Goal: Task Accomplishment & Management: Use online tool/utility

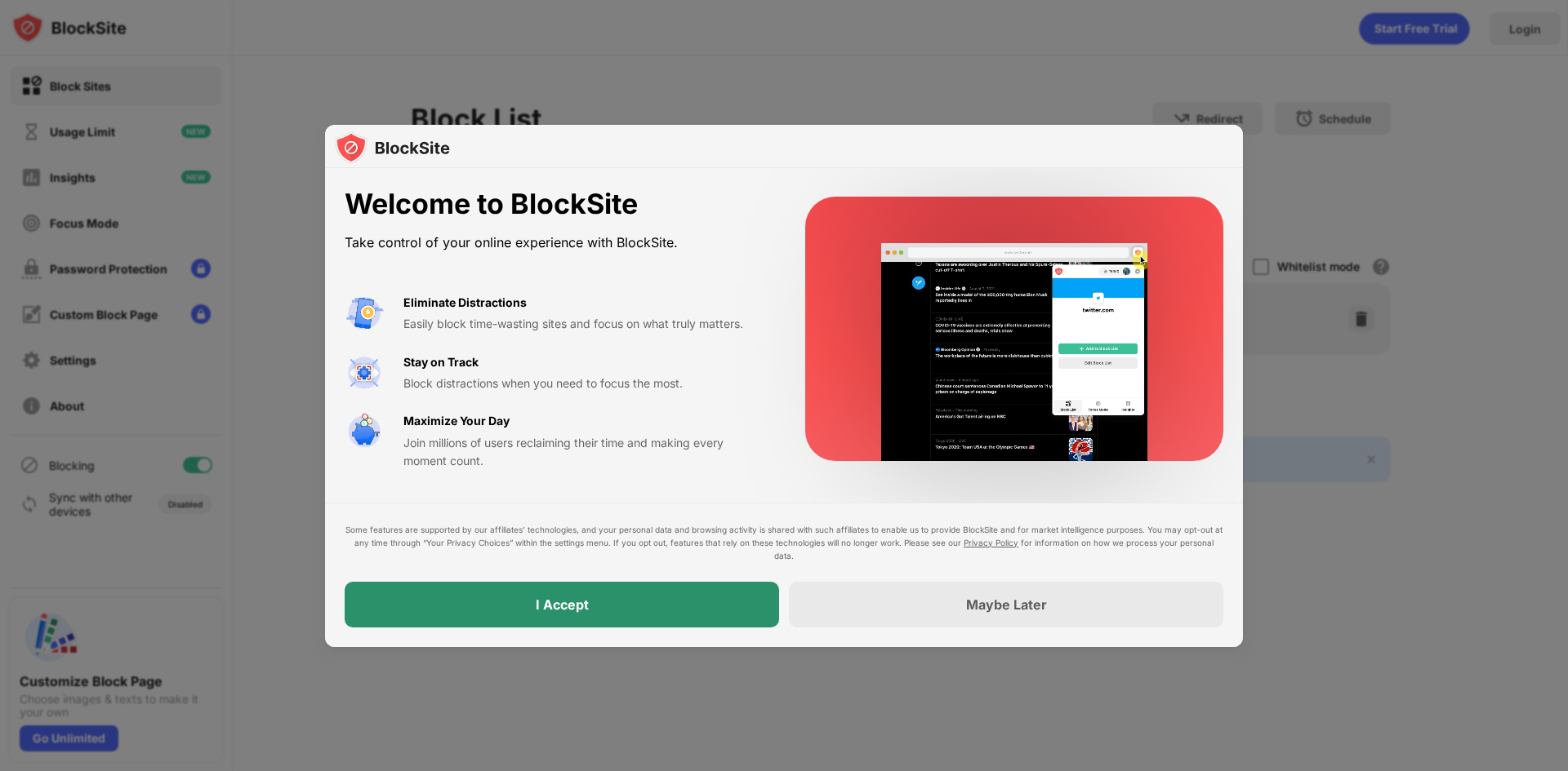
click at [723, 615] on div "I Accept" at bounding box center [562, 605] width 434 height 45
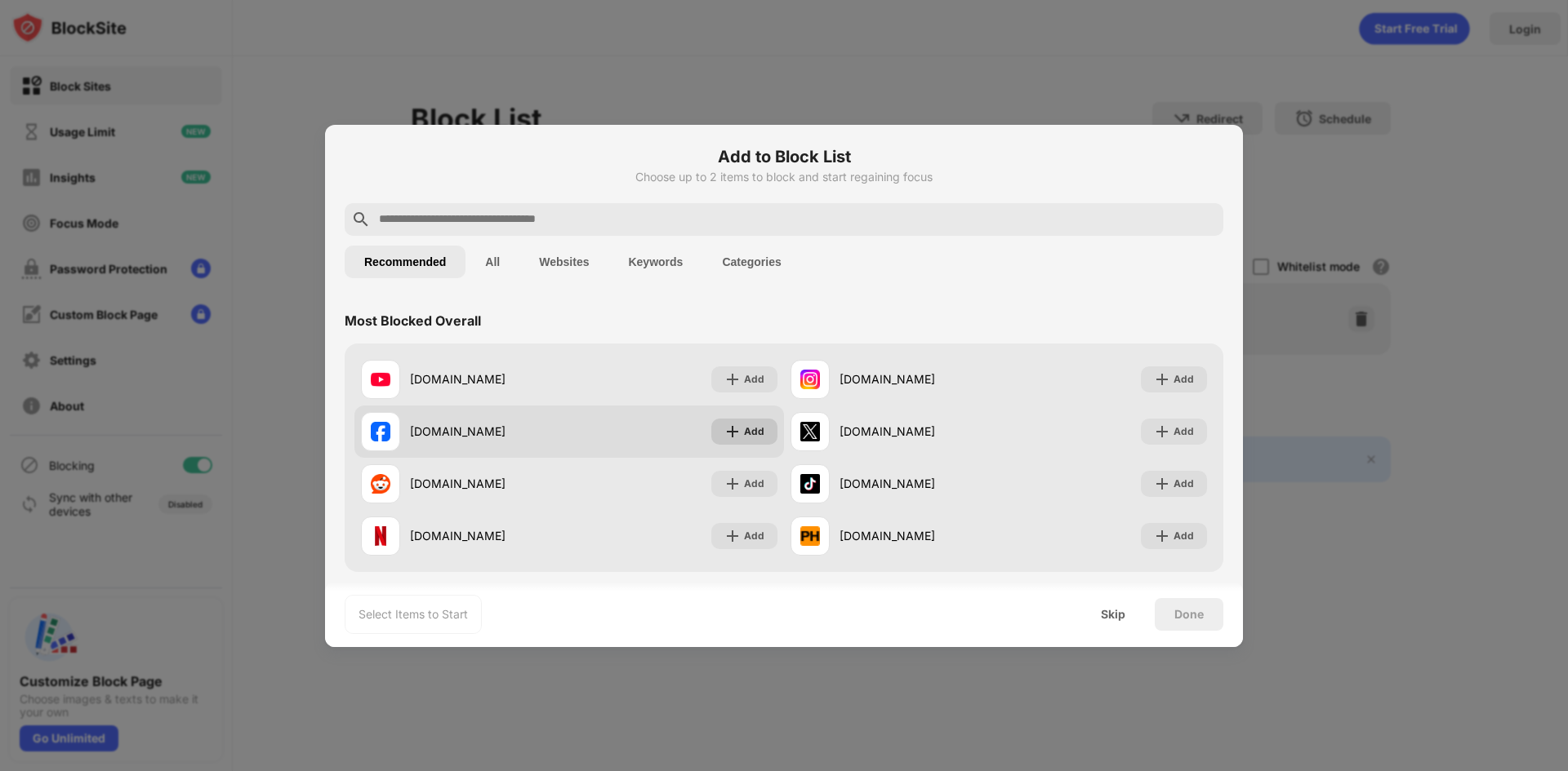
click at [735, 431] on img at bounding box center [732, 431] width 16 height 16
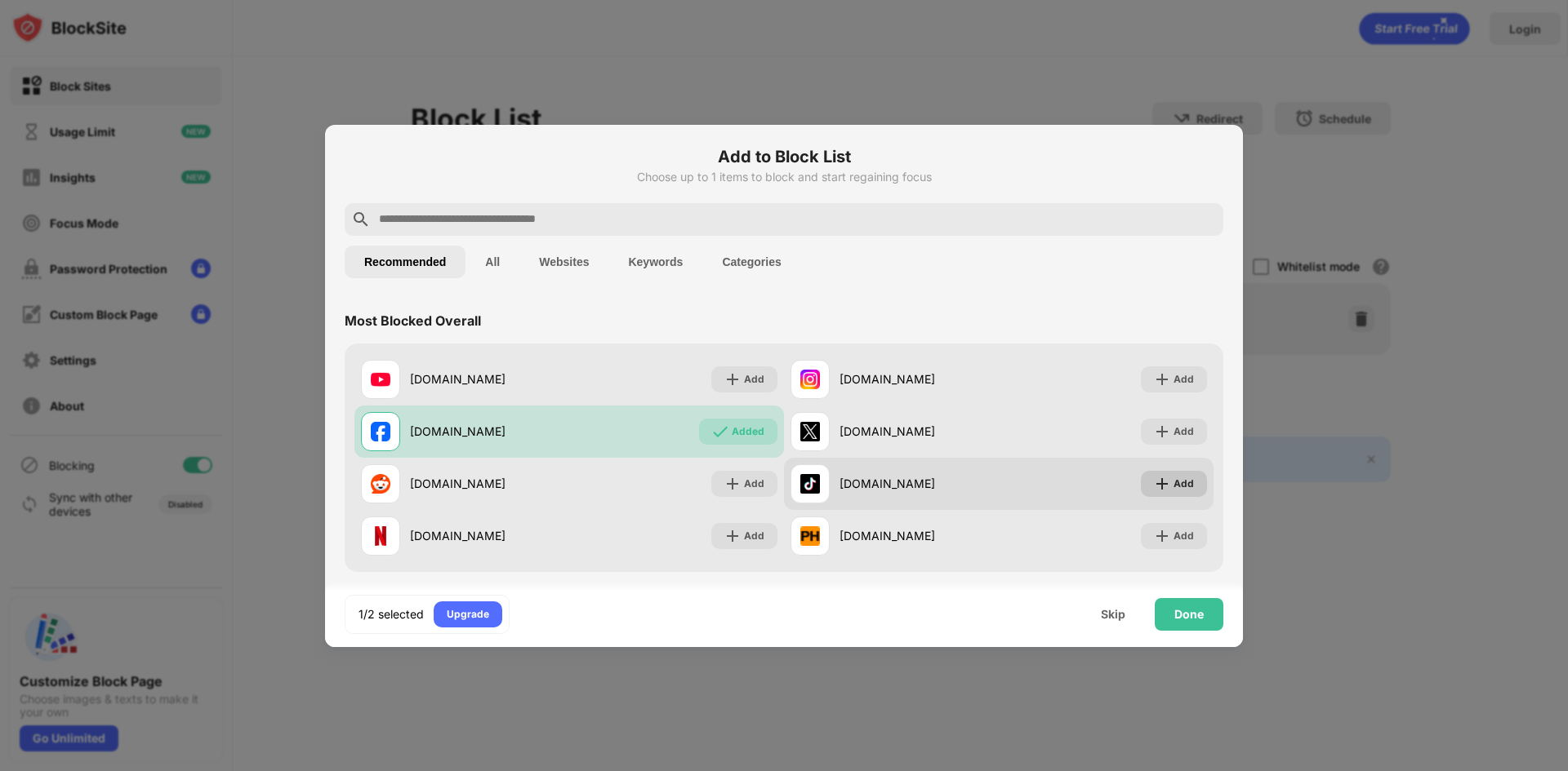
click at [1174, 486] on div "Add" at bounding box center [1184, 483] width 20 height 16
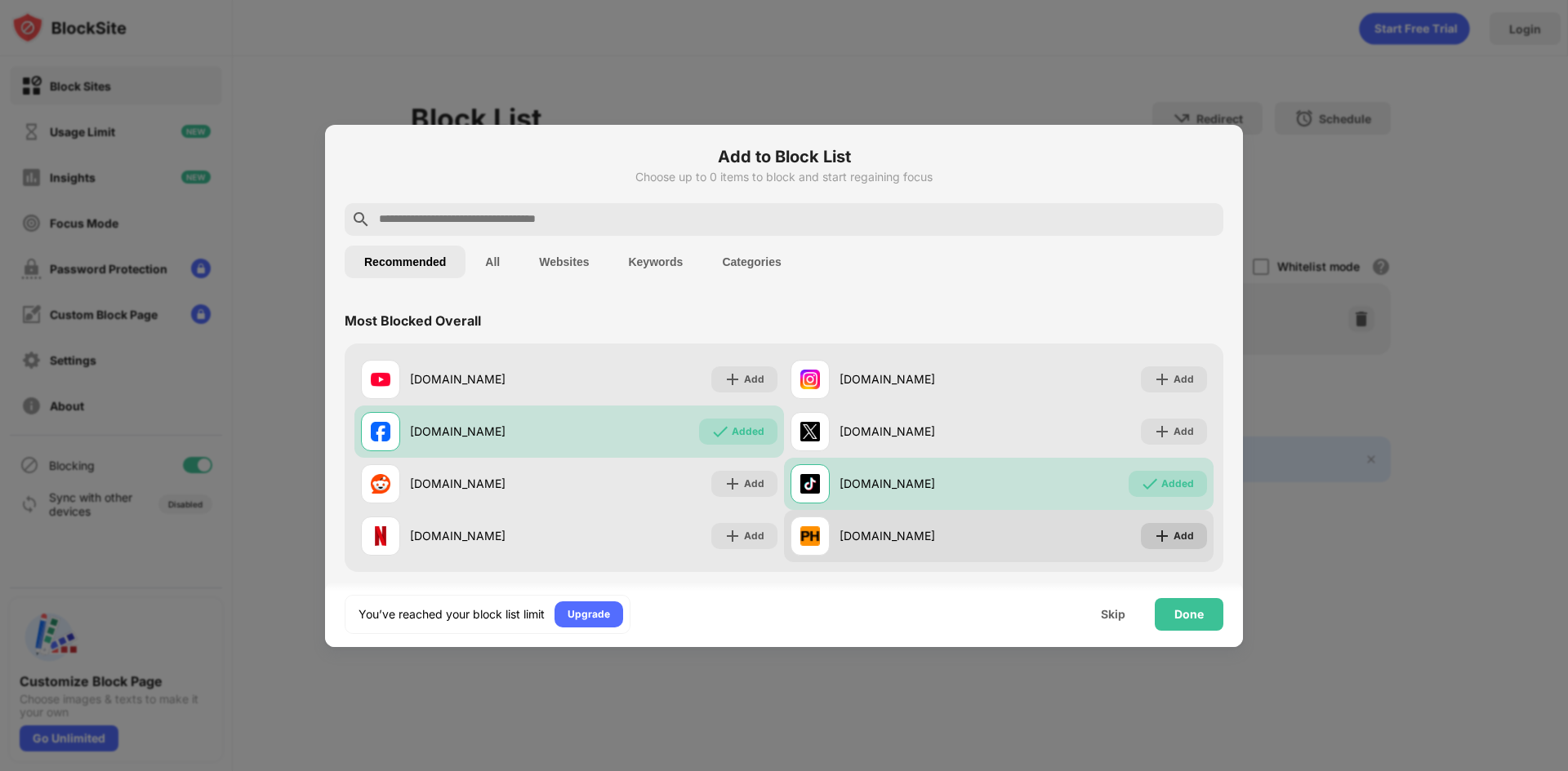
click at [1168, 548] on div "Add" at bounding box center [1173, 536] width 66 height 26
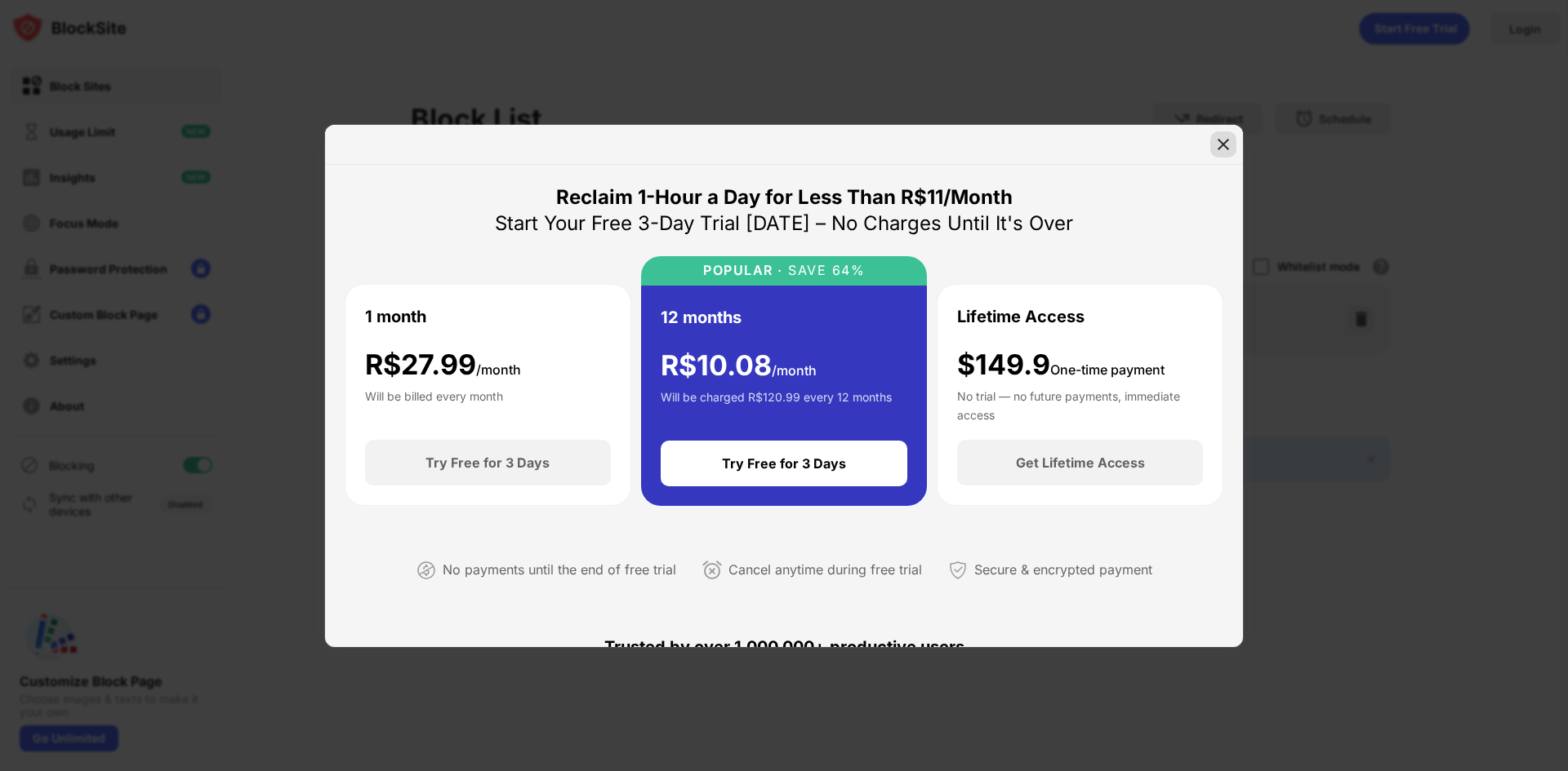
click at [1226, 140] on img at bounding box center [1222, 144] width 16 height 16
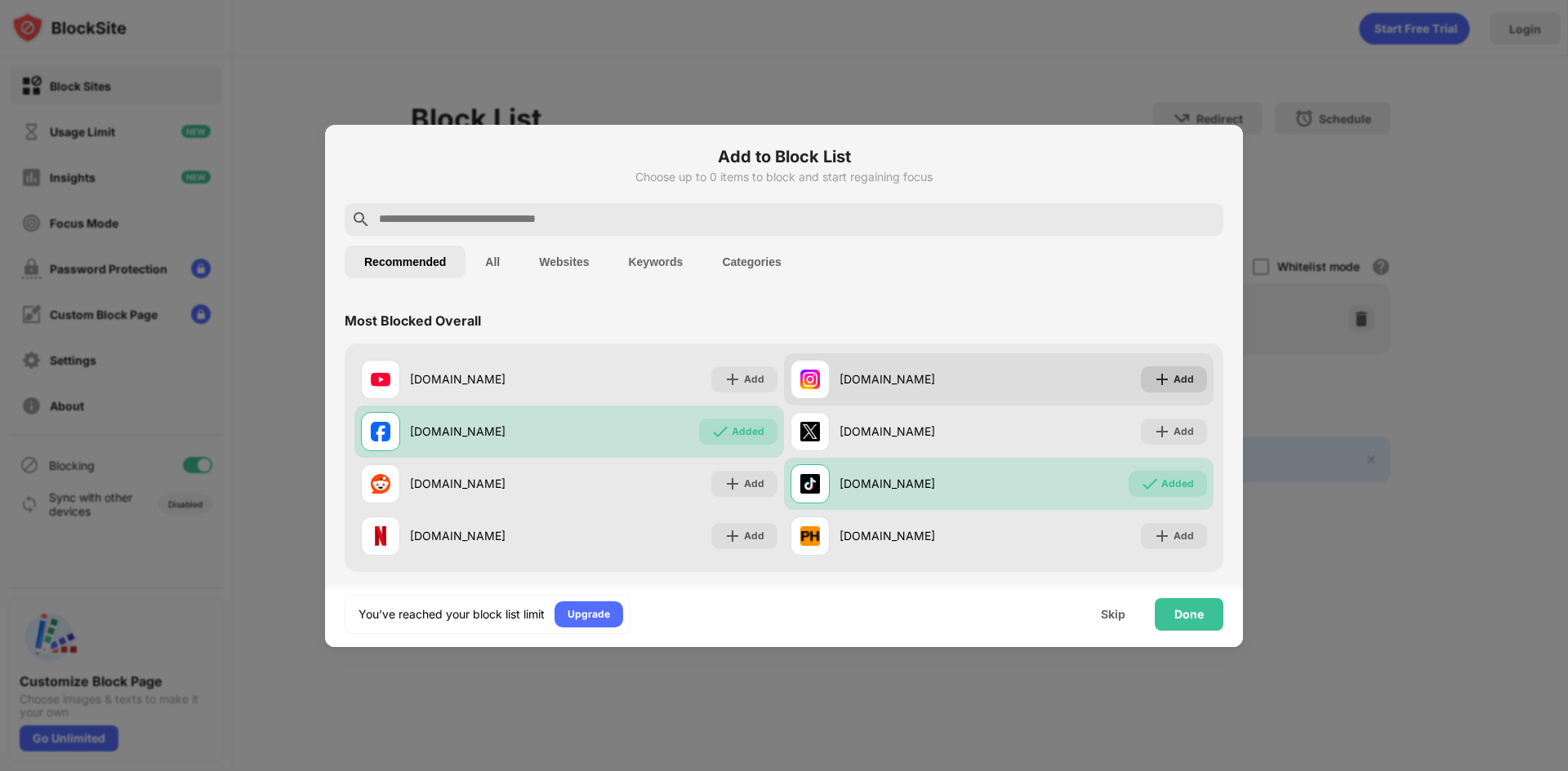
click at [1173, 377] on div "Add" at bounding box center [1184, 379] width 20 height 16
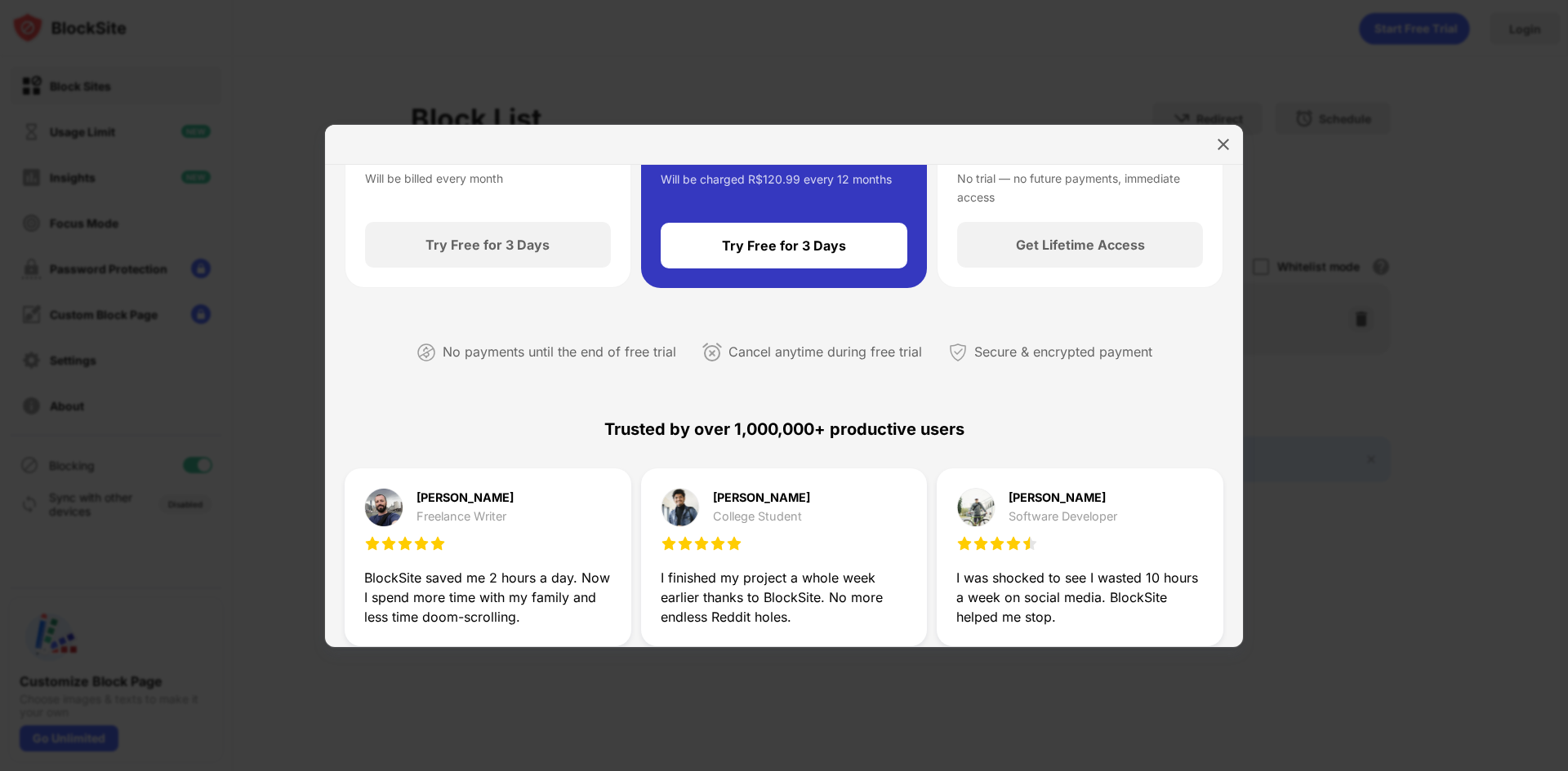
scroll to position [776, 0]
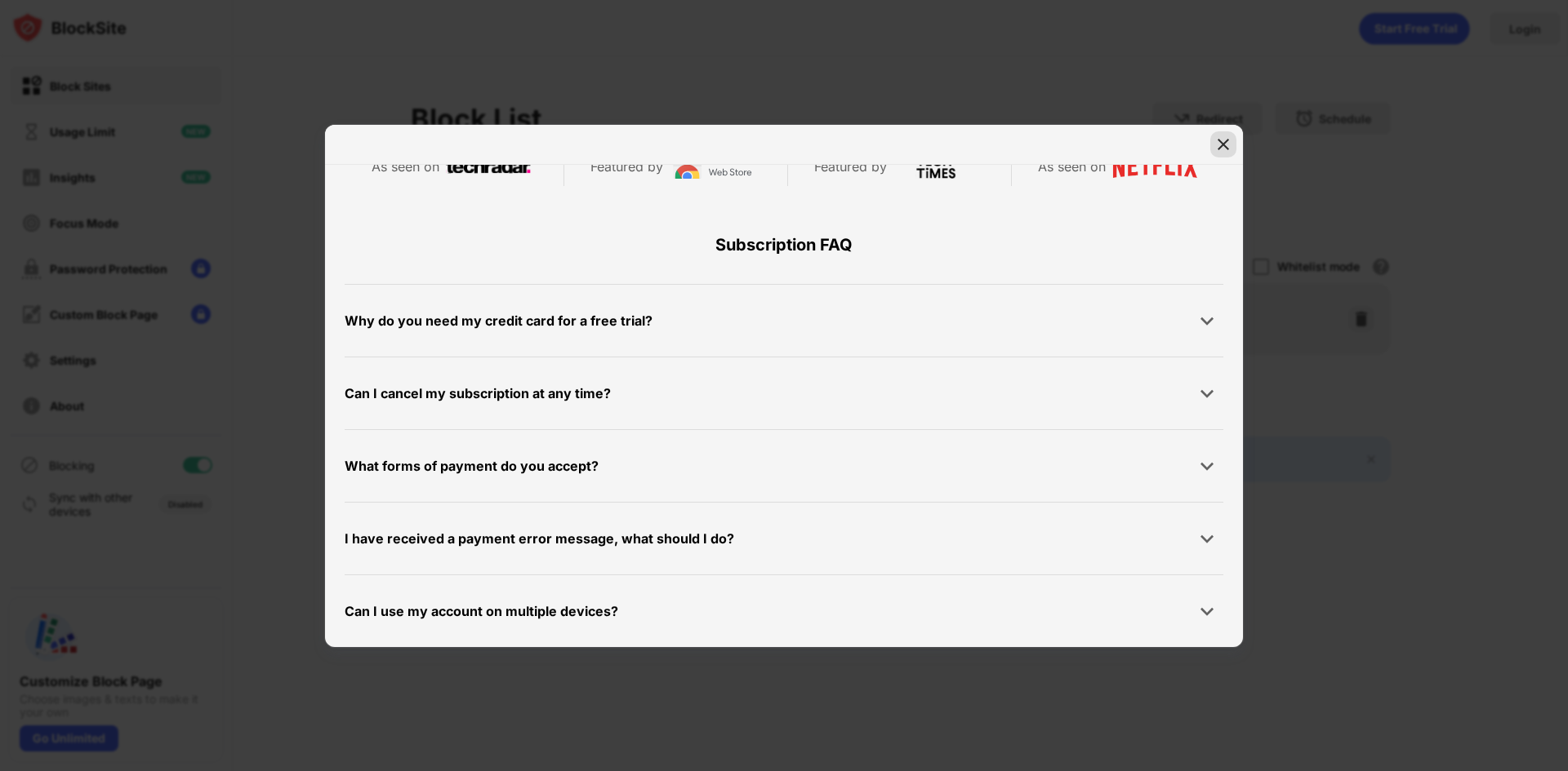
click at [1221, 146] on img at bounding box center [1222, 144] width 16 height 16
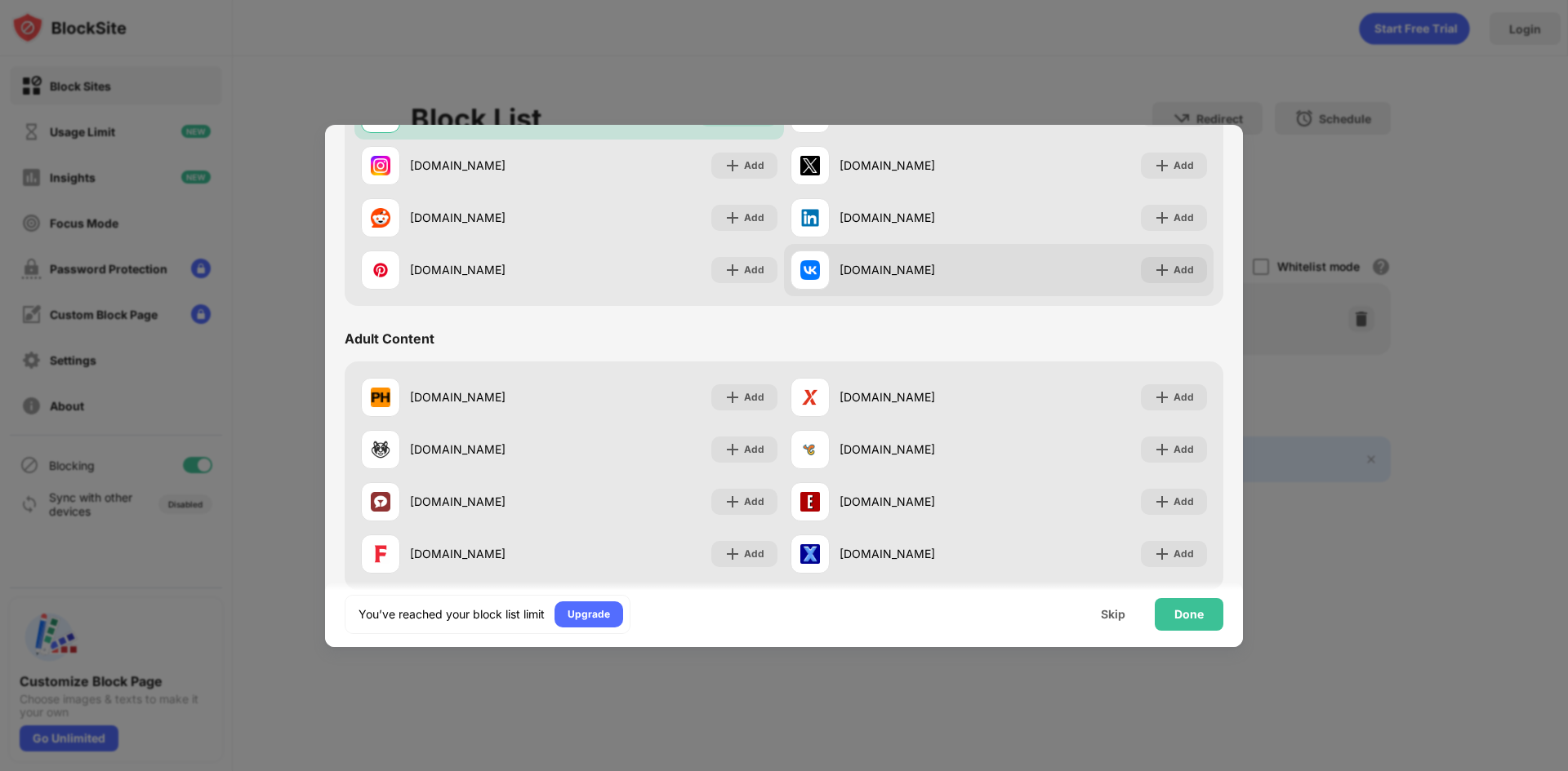
scroll to position [653, 0]
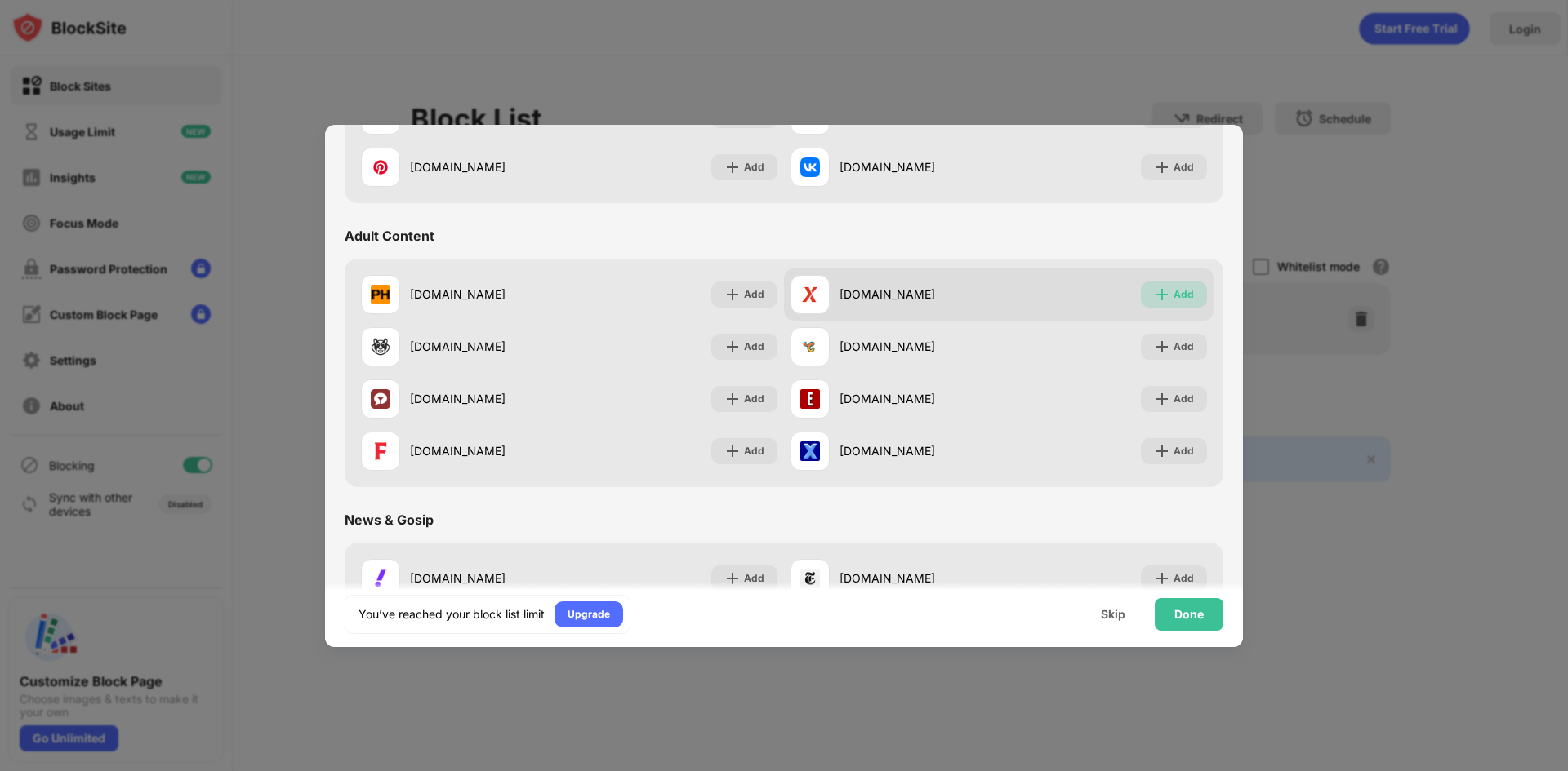
click at [1173, 296] on div "Add" at bounding box center [1184, 294] width 20 height 16
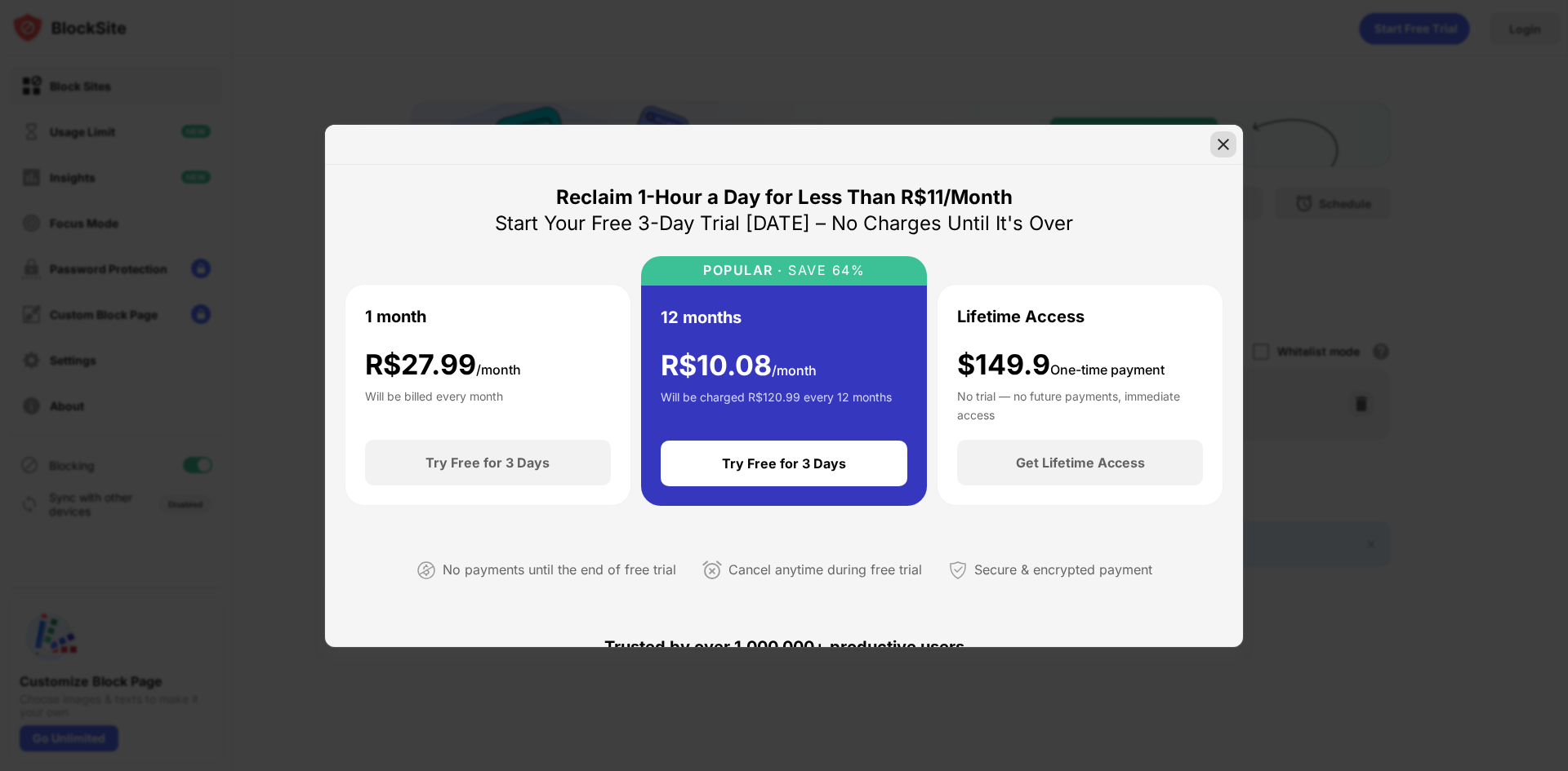
click at [1223, 136] on img at bounding box center [1222, 144] width 16 height 16
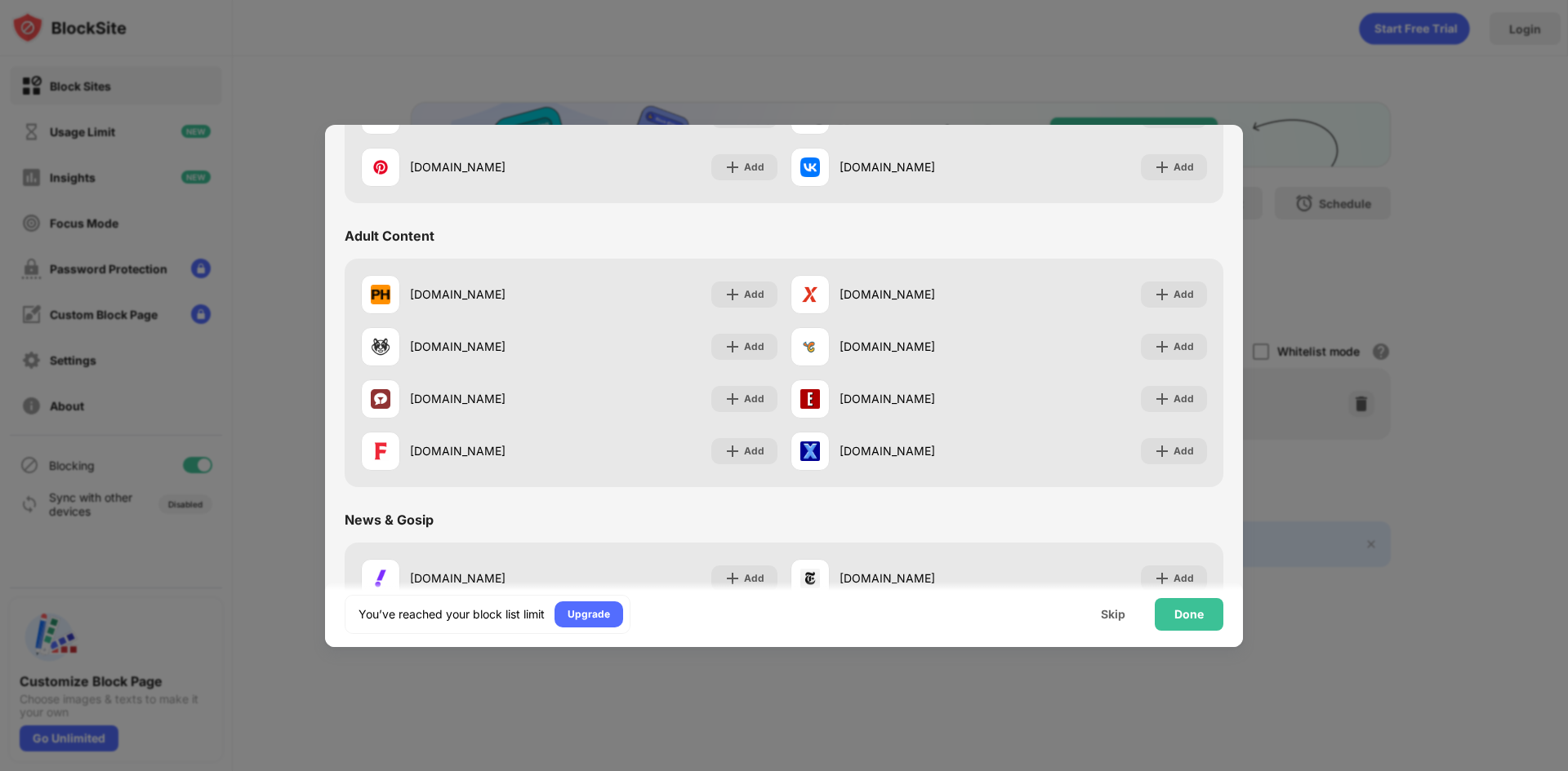
scroll to position [980, 0]
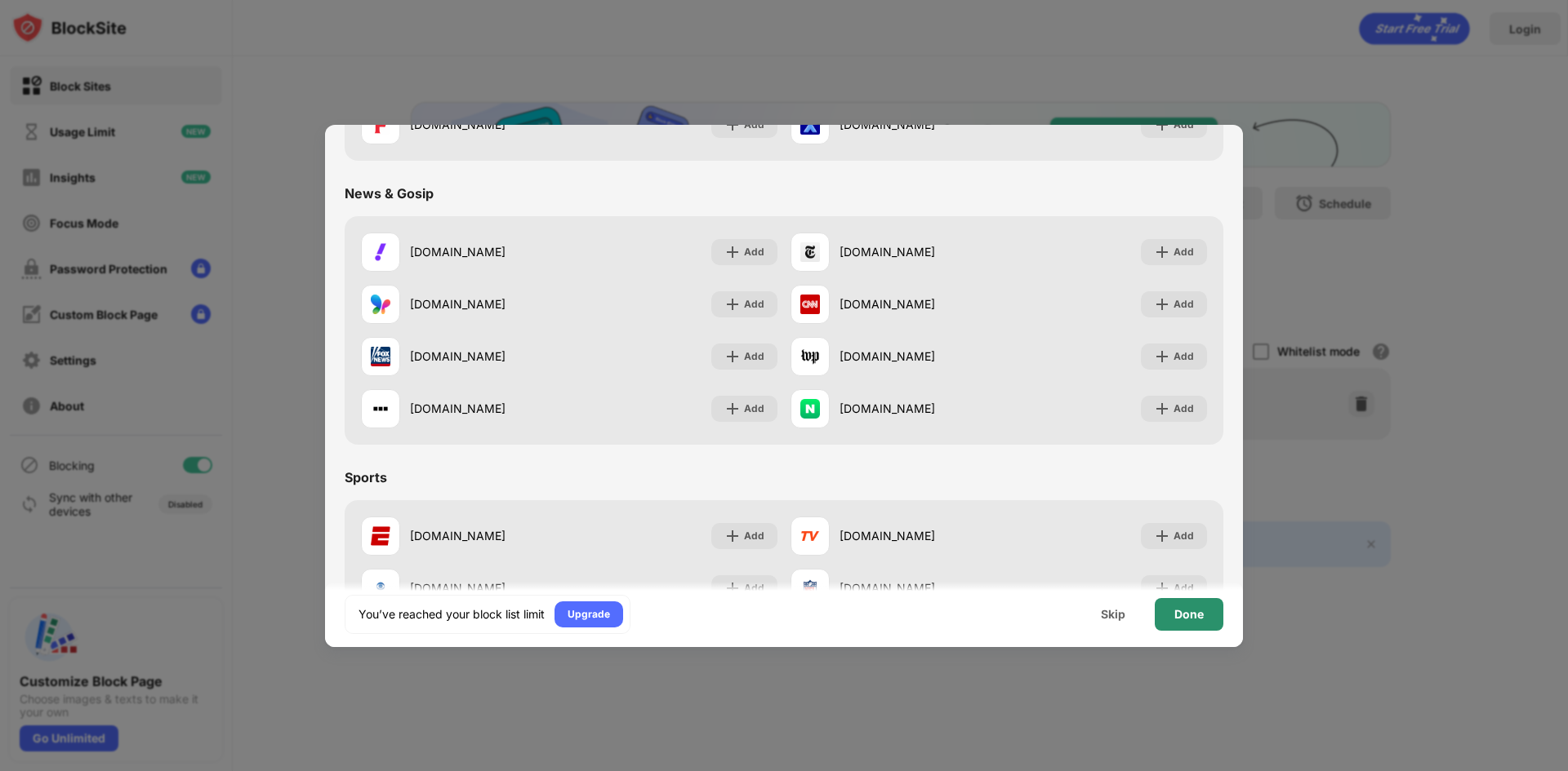
click at [1189, 612] on div "Done" at bounding box center [1189, 615] width 29 height 13
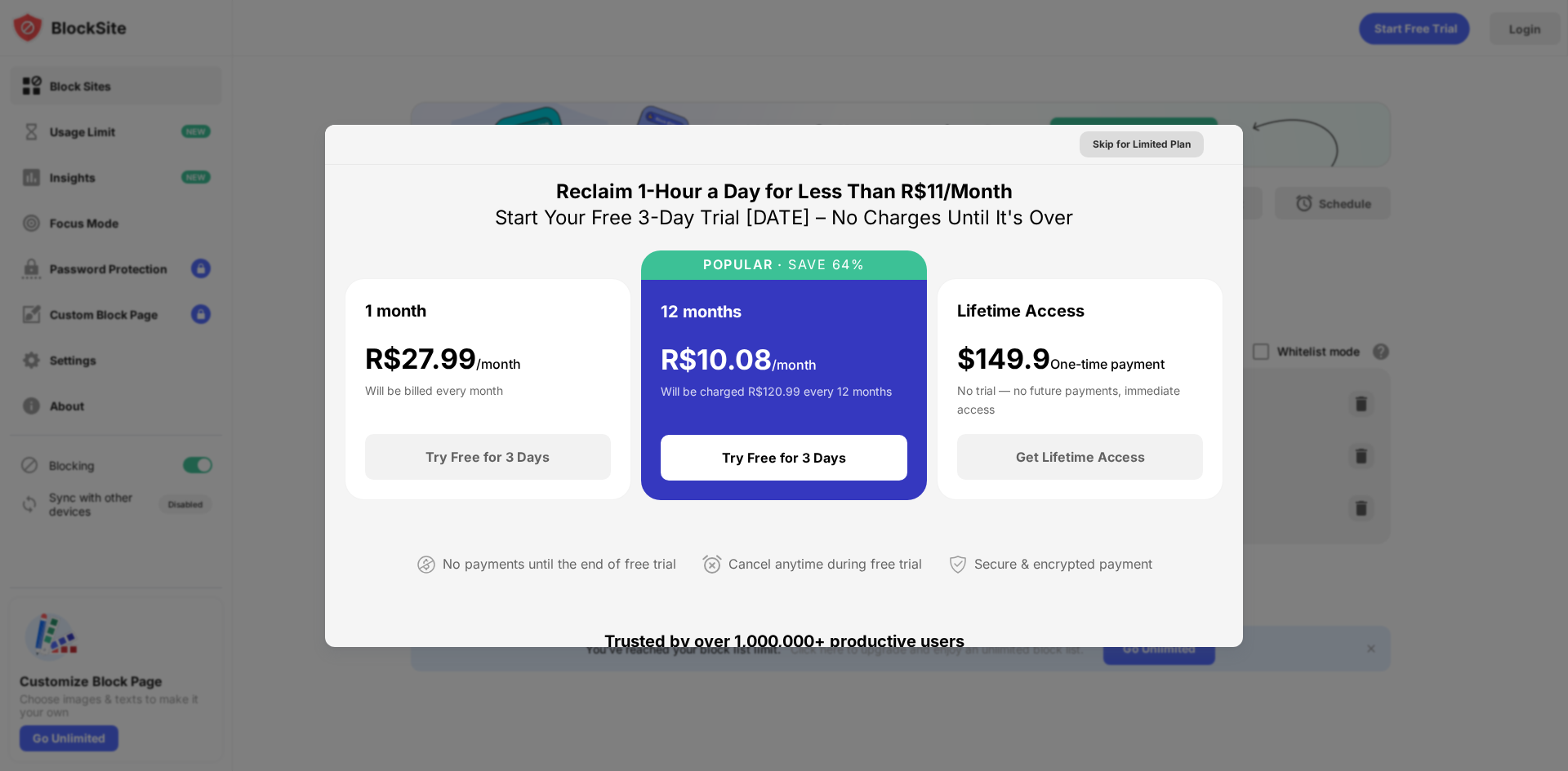
scroll to position [0, 0]
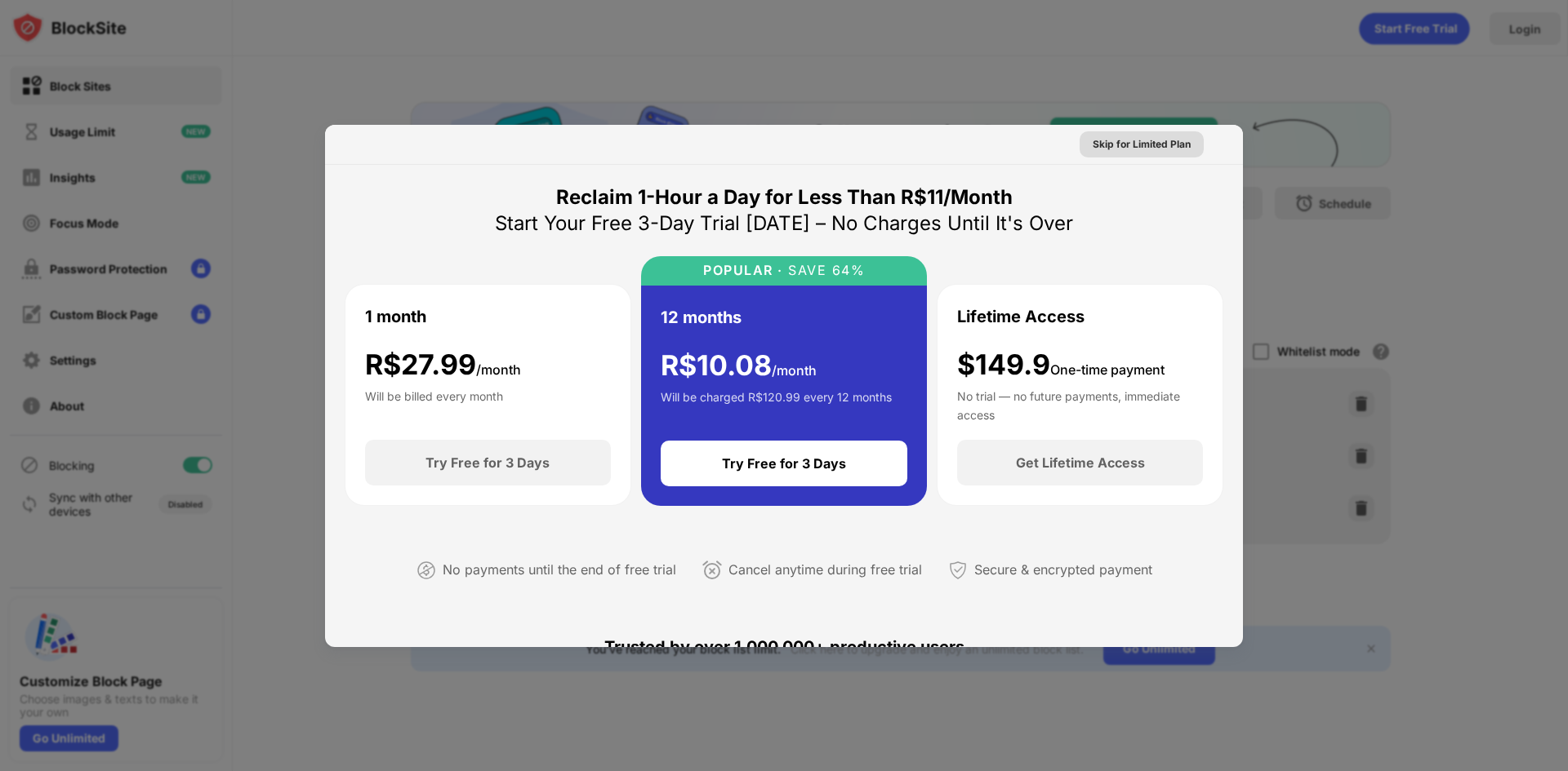
click at [1157, 147] on div "Skip for Limited Plan" at bounding box center [1142, 144] width 98 height 16
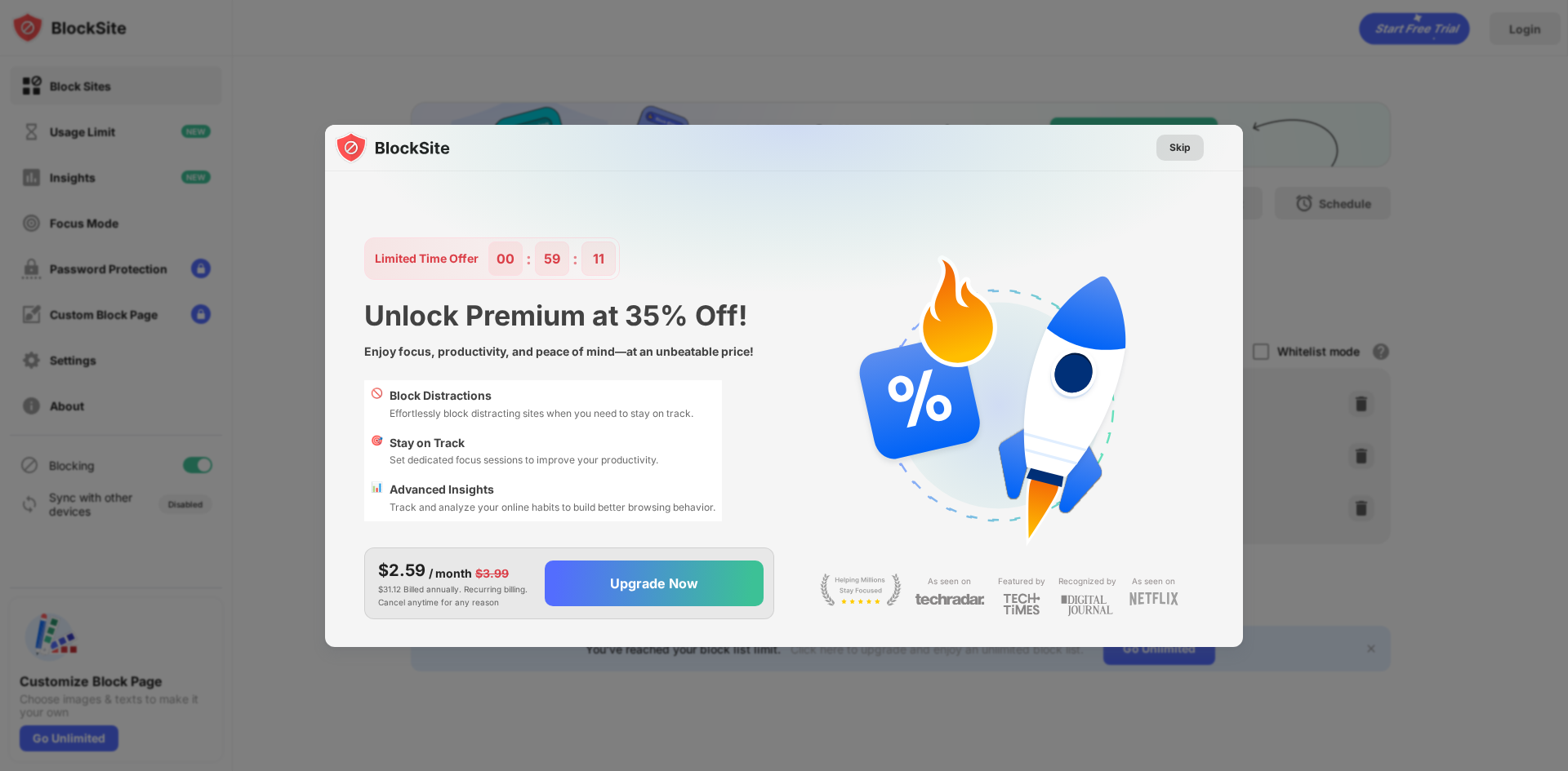
click at [1181, 140] on div "Skip" at bounding box center [1179, 147] width 21 height 16
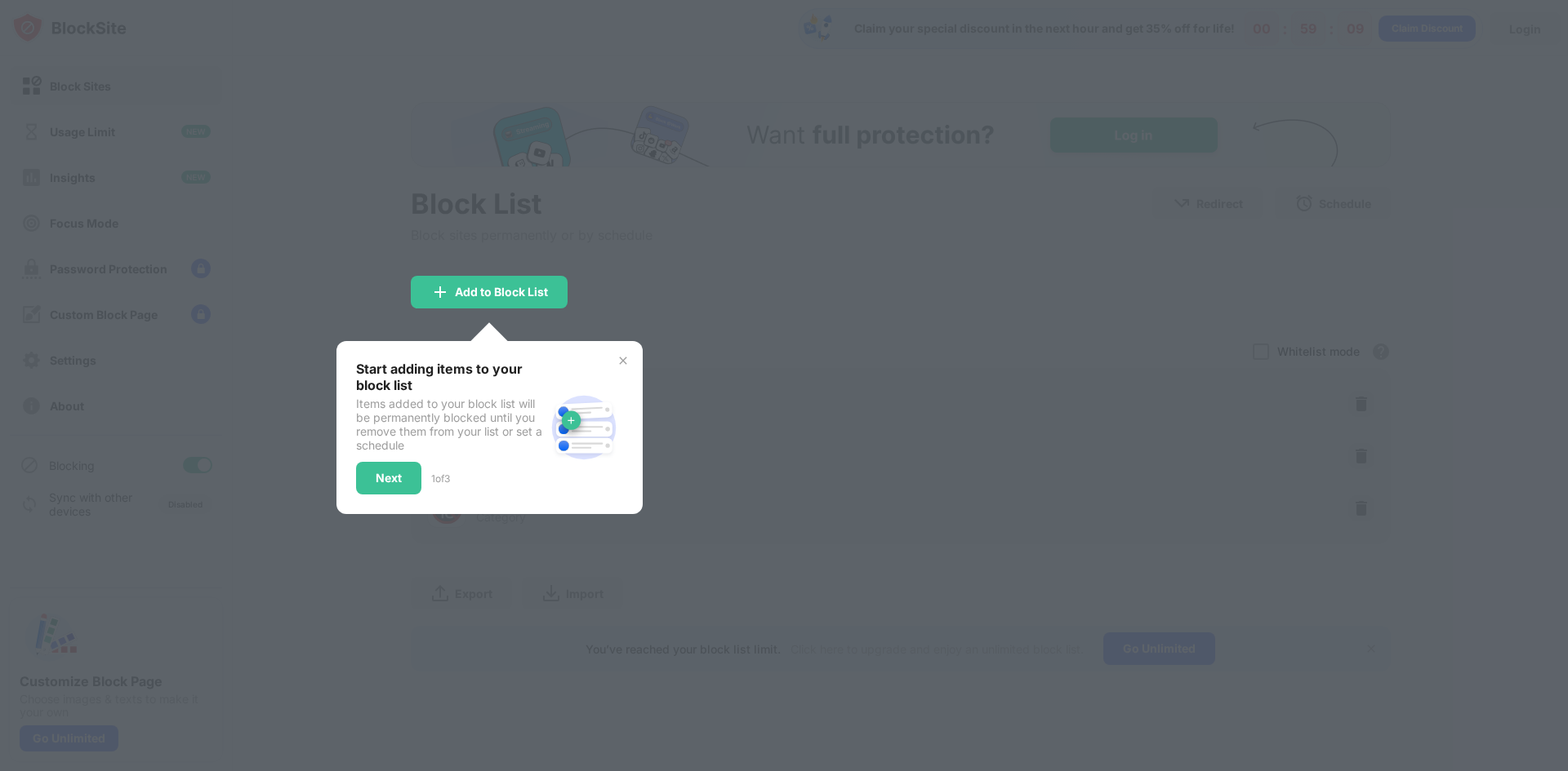
click at [627, 356] on img at bounding box center [623, 361] width 13 height 13
